Goal: Task Accomplishment & Management: Use online tool/utility

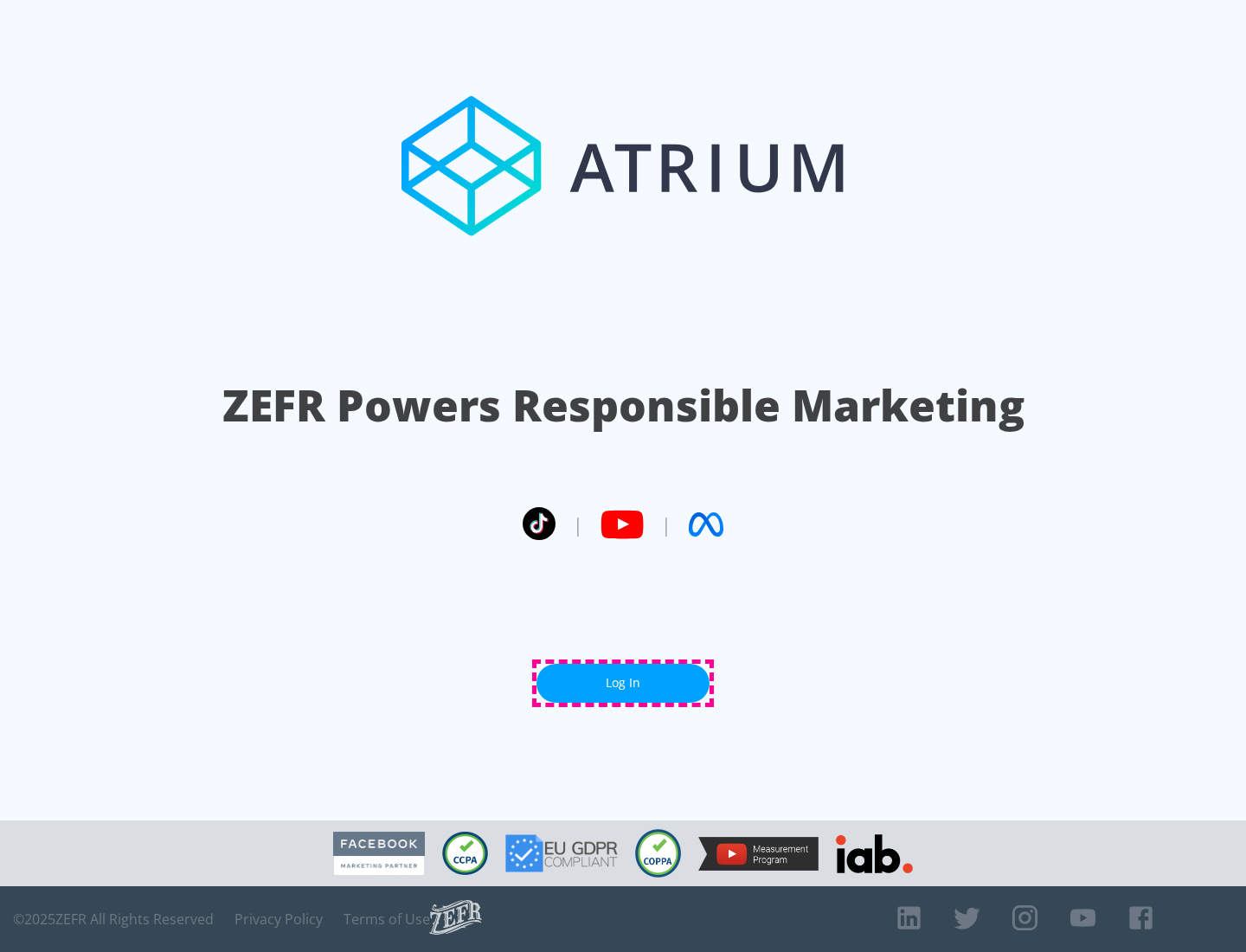
click at [623, 682] on link "Log In" at bounding box center [622, 682] width 173 height 39
